Goal: Check status: Check status

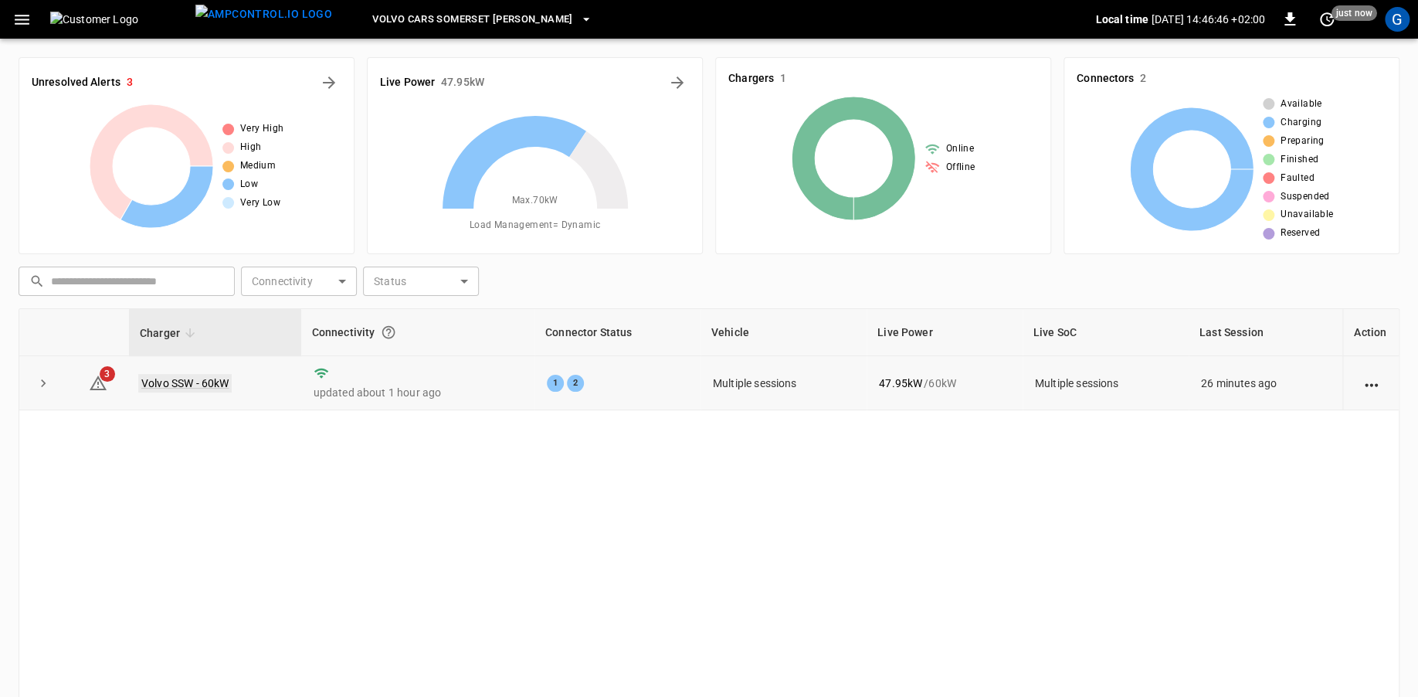
click at [223, 386] on link "Volvo SSW - 60kW" at bounding box center [184, 383] width 93 height 19
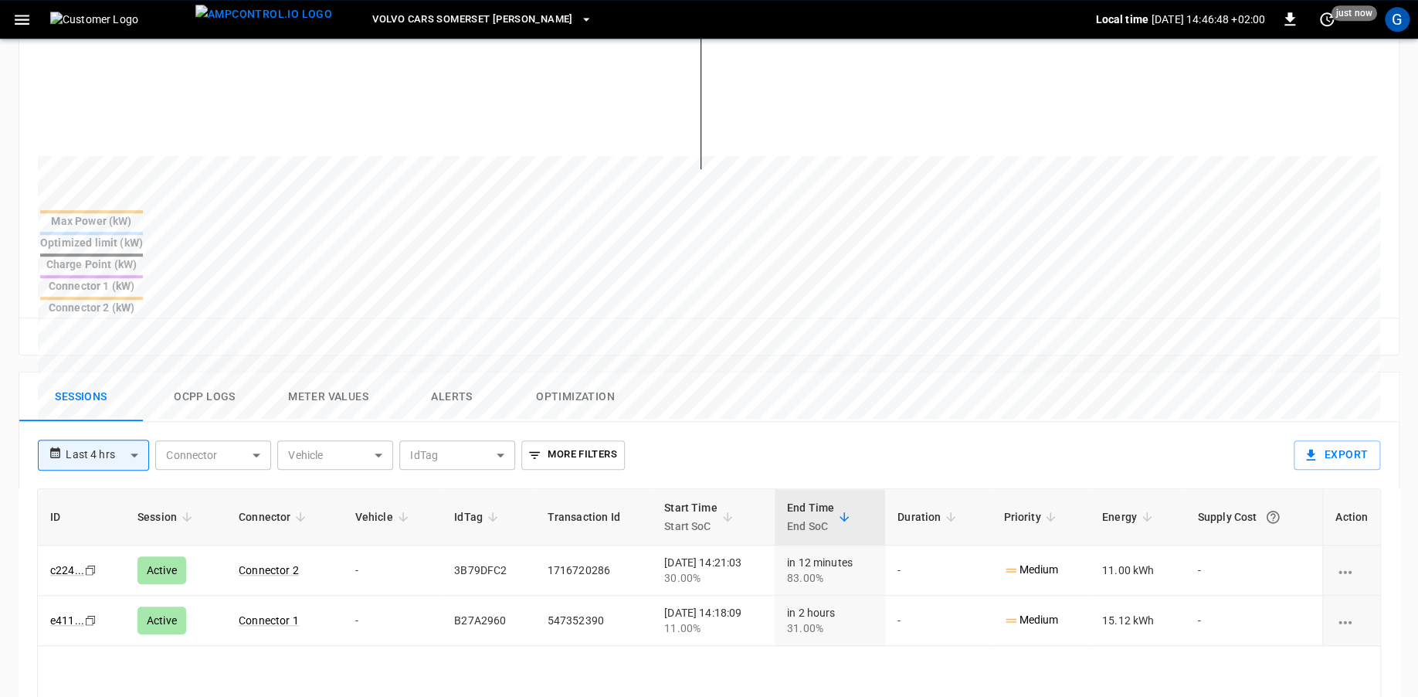
scroll to position [579, 0]
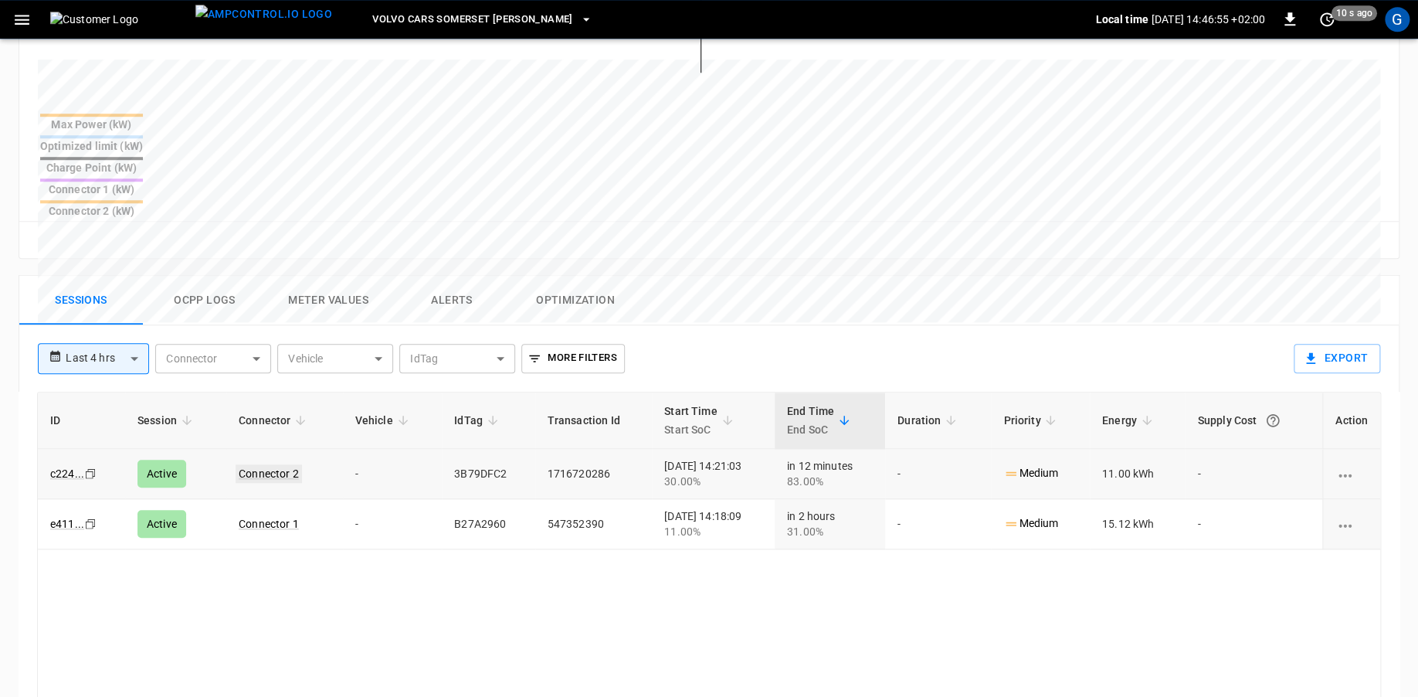
click at [241, 464] on link "Connector 2" at bounding box center [269, 473] width 66 height 19
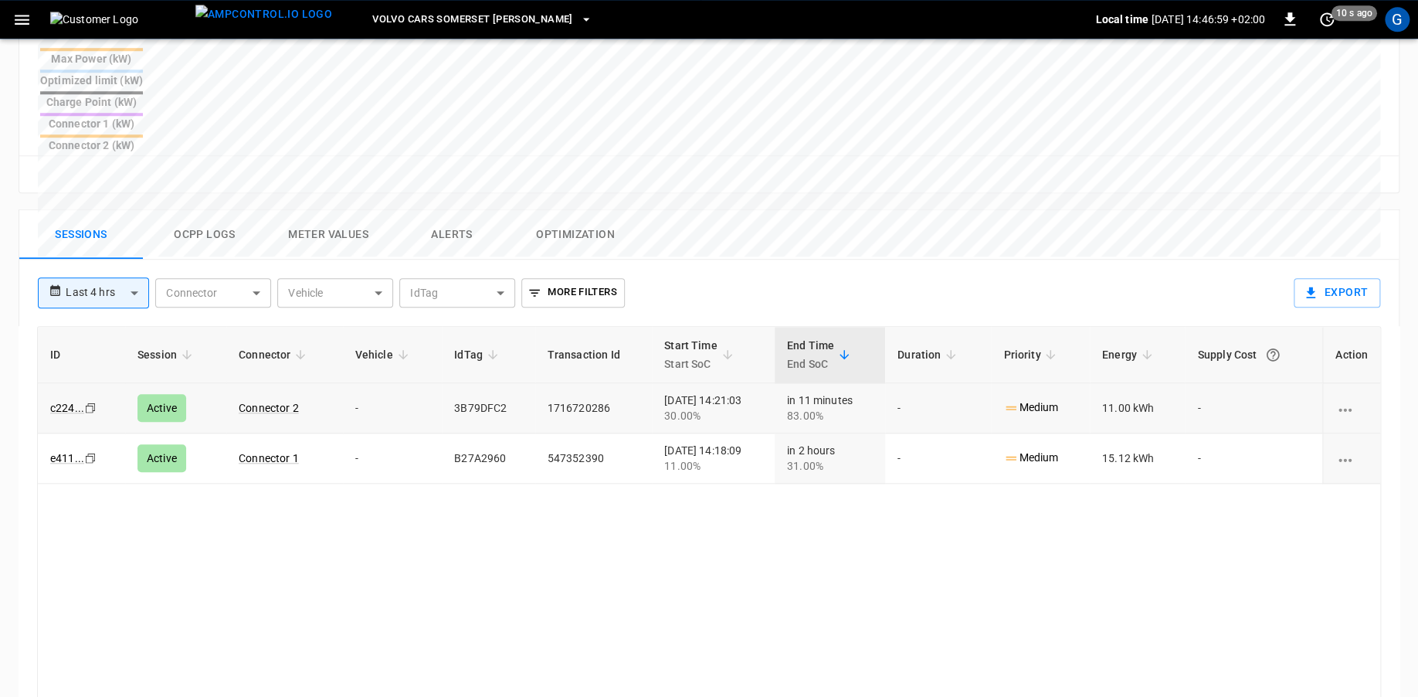
scroll to position [548, 0]
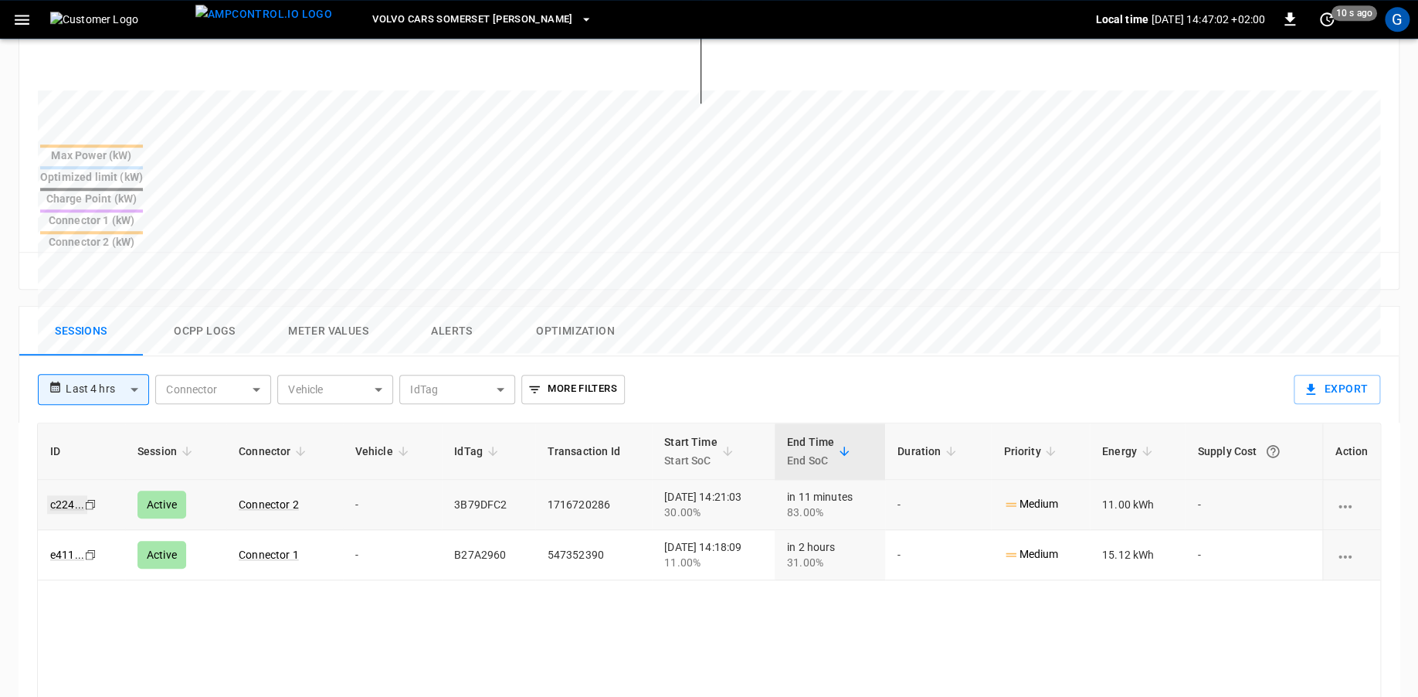
click at [69, 495] on link "c224 ..." at bounding box center [67, 504] width 40 height 19
